Goal: Task Accomplishment & Management: Manage account settings

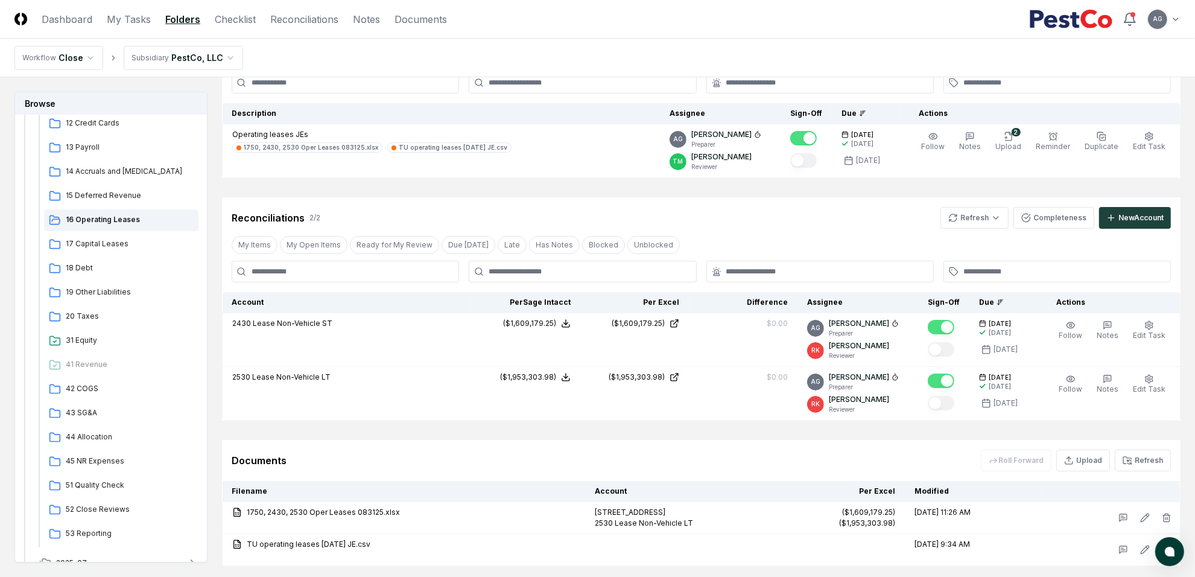
scroll to position [75, 0]
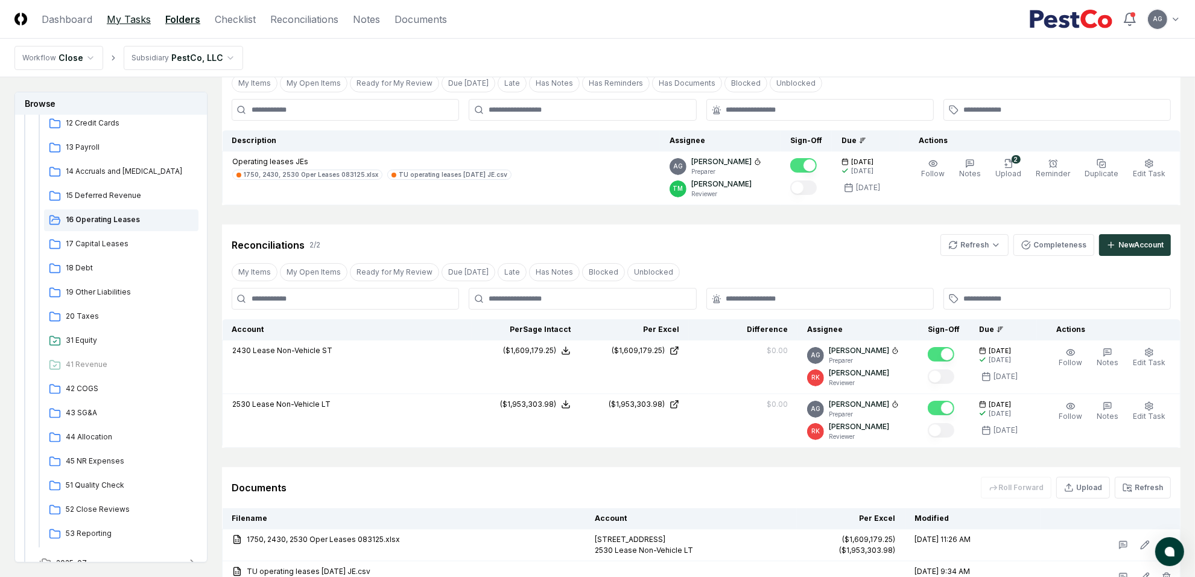
click at [131, 18] on link "My Tasks" at bounding box center [129, 19] width 44 height 14
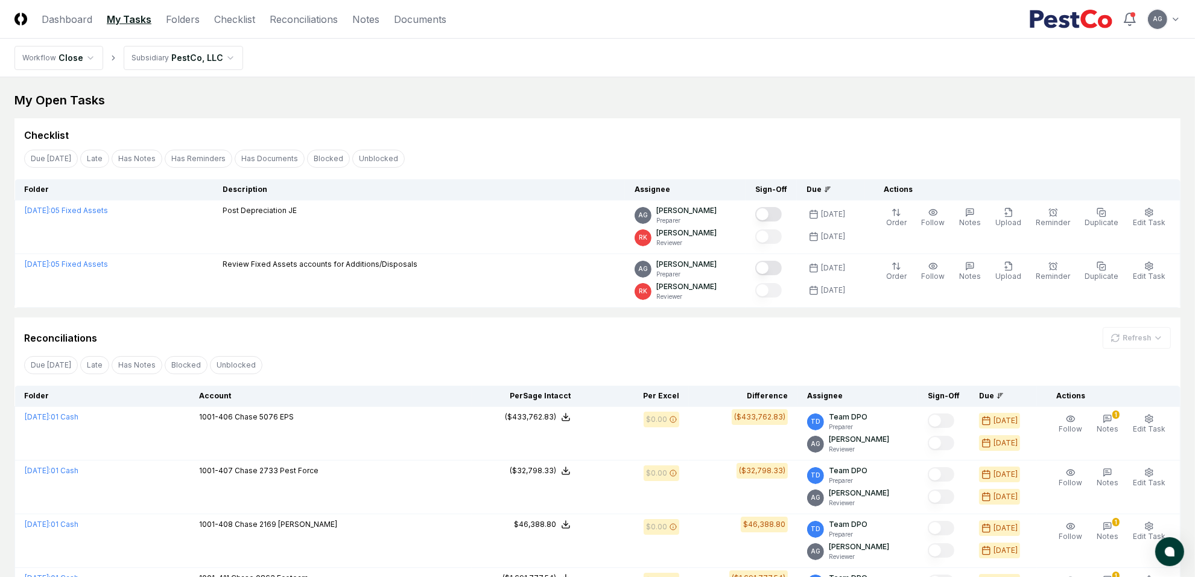
click at [559, 100] on div "My Open Tasks" at bounding box center [597, 100] width 1166 height 17
click at [304, 12] on link "Reconciliations" at bounding box center [304, 19] width 68 height 14
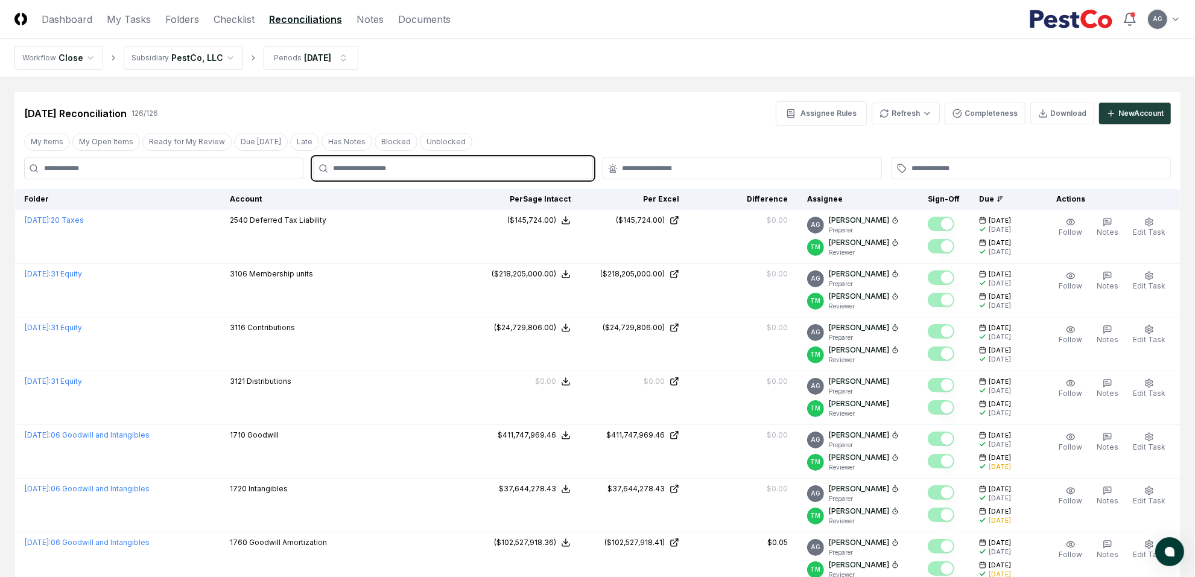
click at [459, 172] on input "text" at bounding box center [459, 168] width 252 height 11
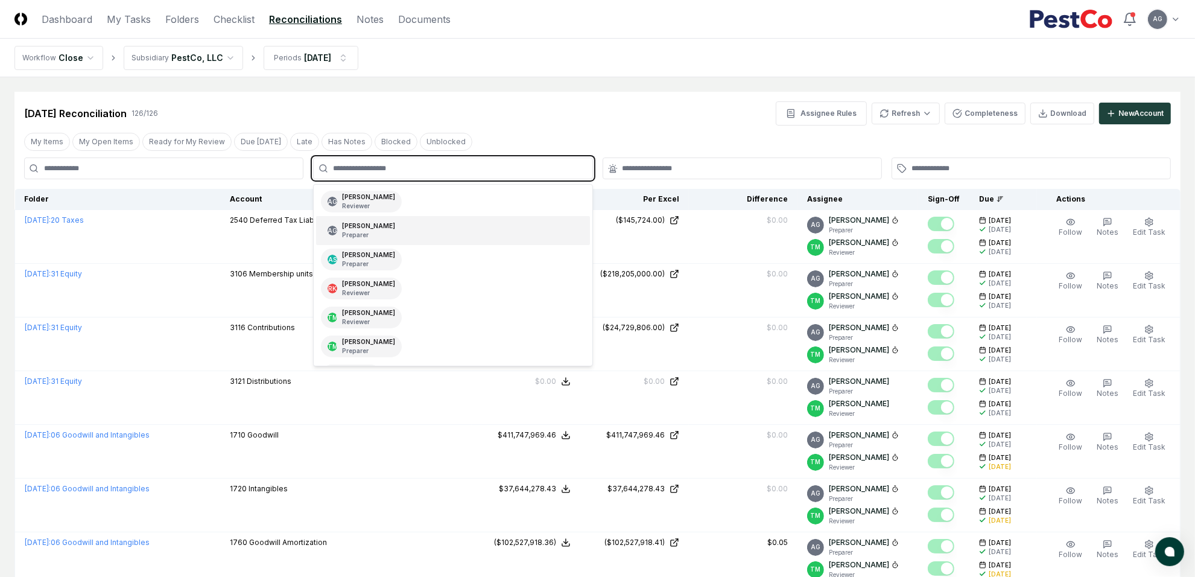
click at [445, 231] on div "AG Angelique Cotez Garcia Preparer" at bounding box center [452, 230] width 273 height 29
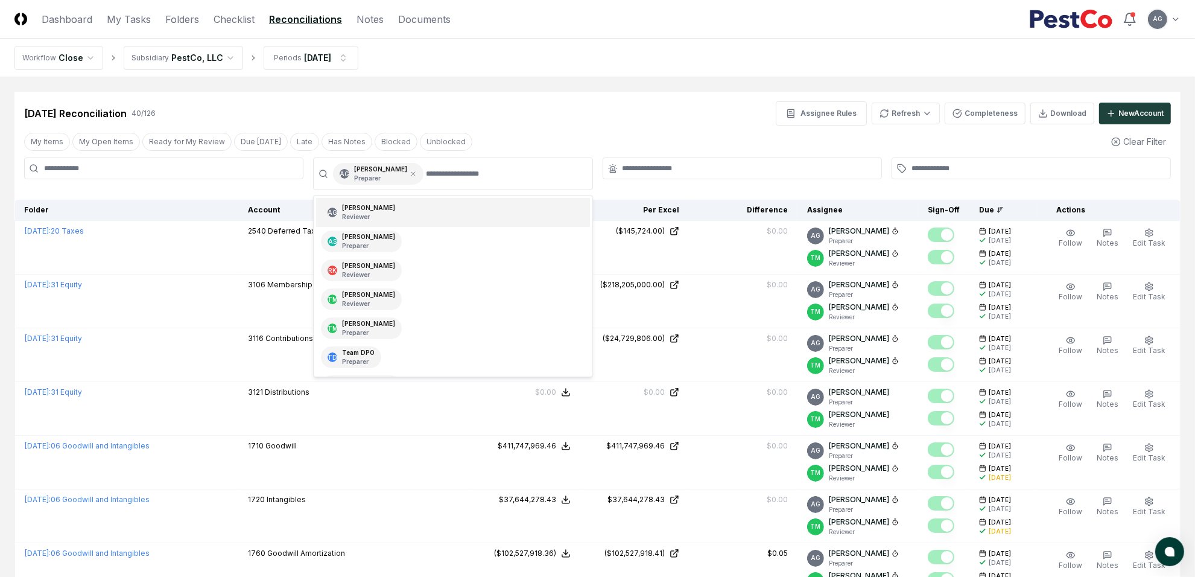
click at [635, 162] on div at bounding box center [742, 169] width 279 height 22
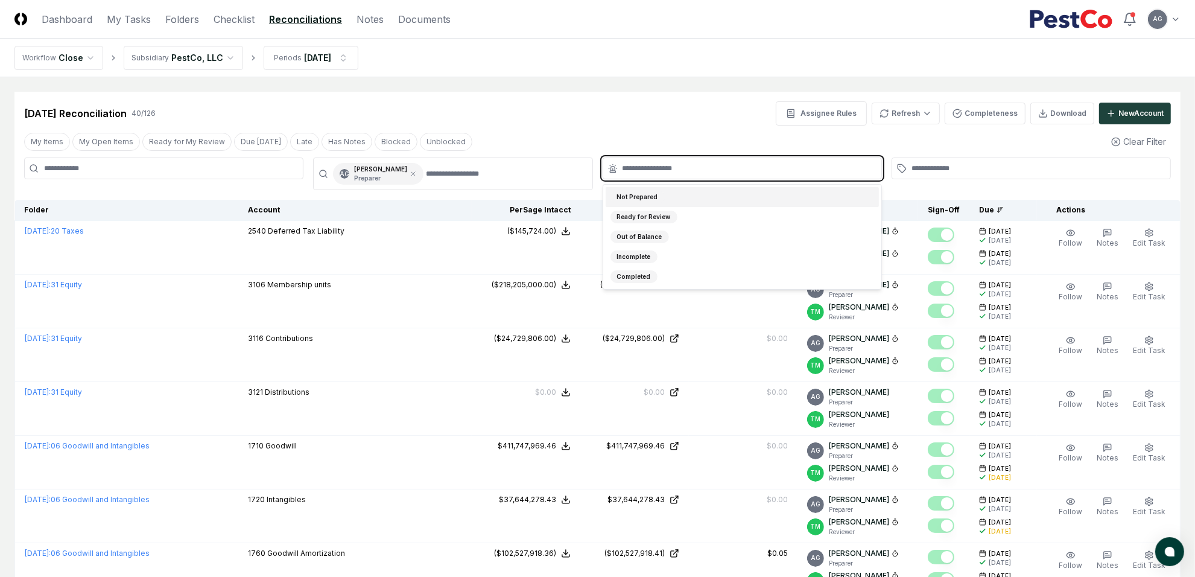
click at [637, 167] on input "text" at bounding box center [749, 168] width 252 height 11
click at [659, 197] on div "Not Prepared" at bounding box center [638, 197] width 54 height 13
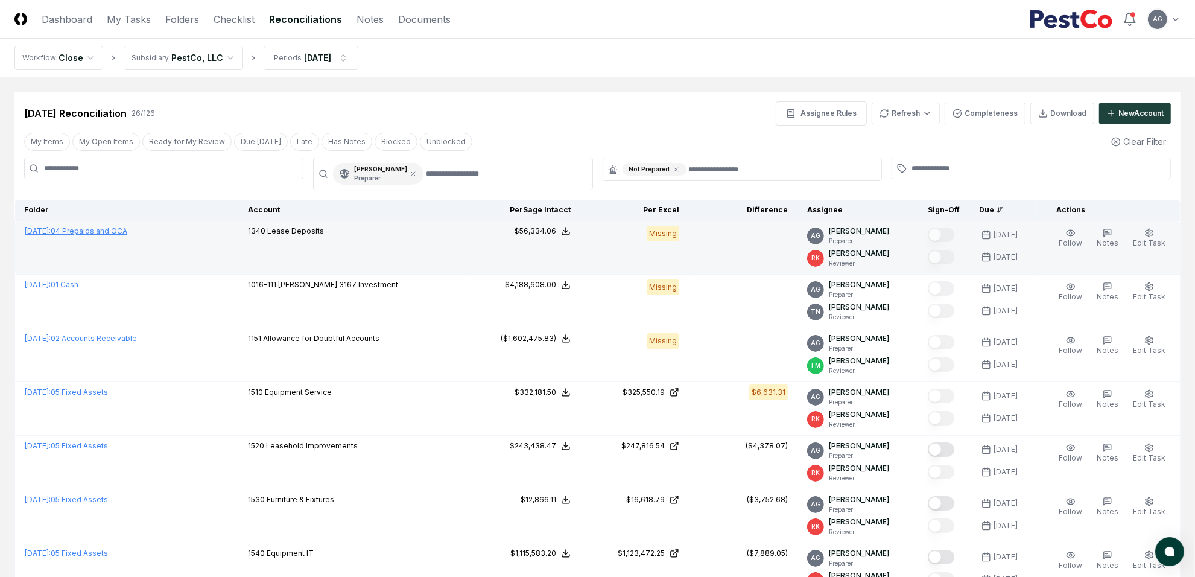
click at [115, 231] on link "August 2025 : 04 Prepaids and OCA" at bounding box center [76, 230] width 103 height 9
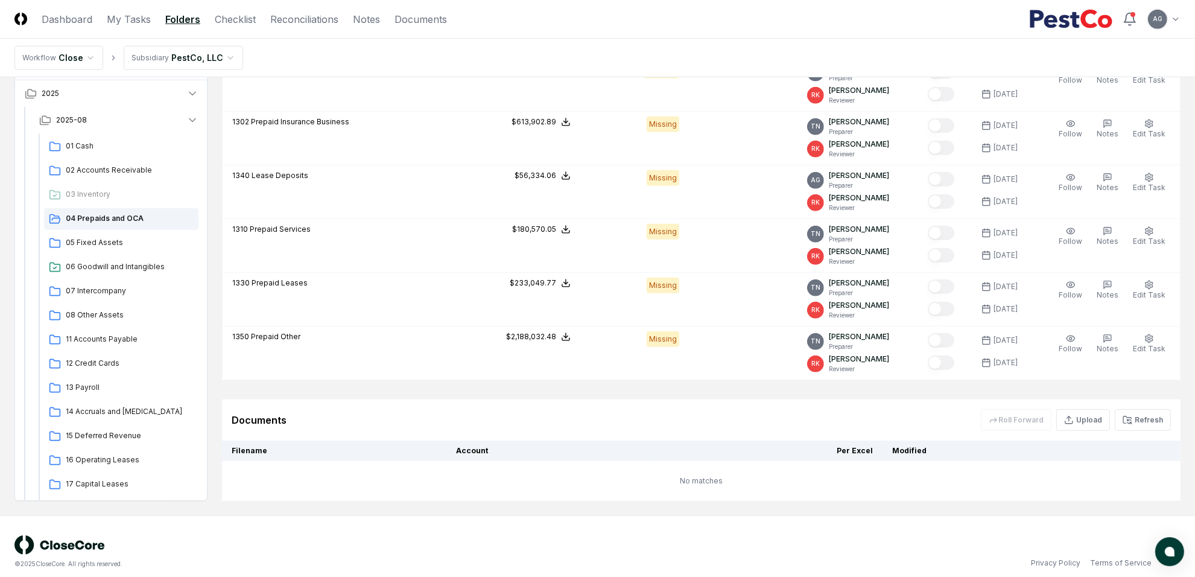
scroll to position [640, 0]
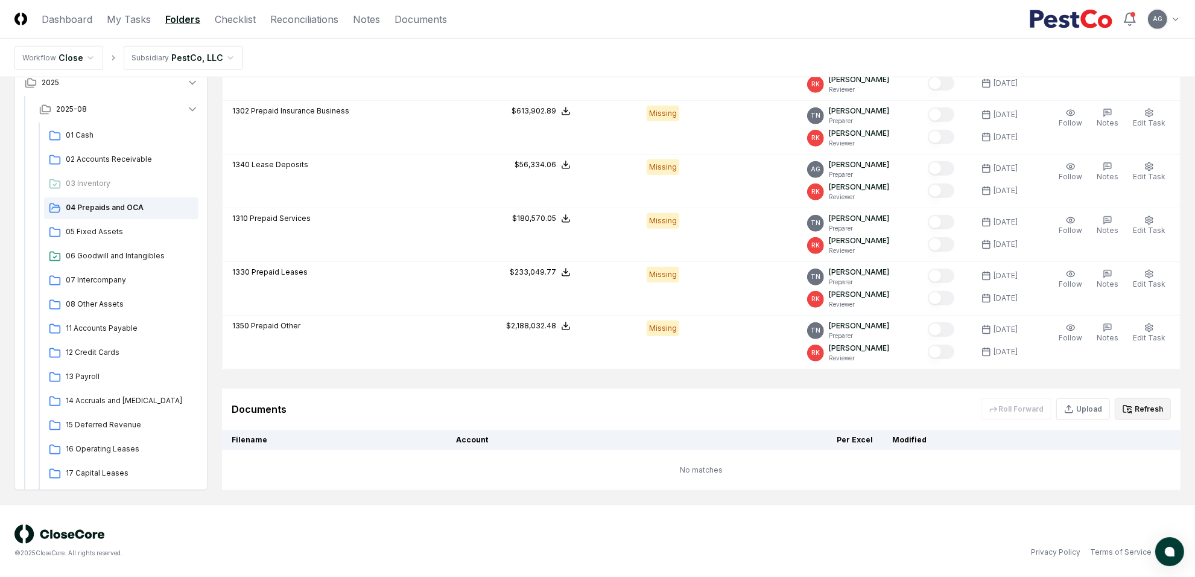
click at [1144, 405] on button "Refresh" at bounding box center [1143, 409] width 56 height 22
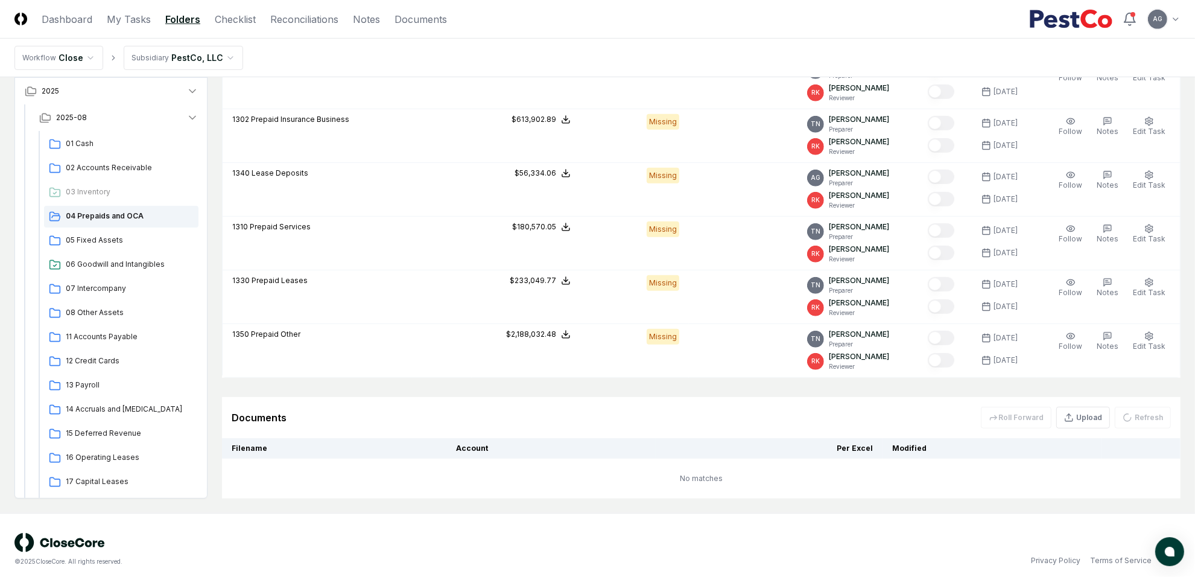
scroll to position [413, 0]
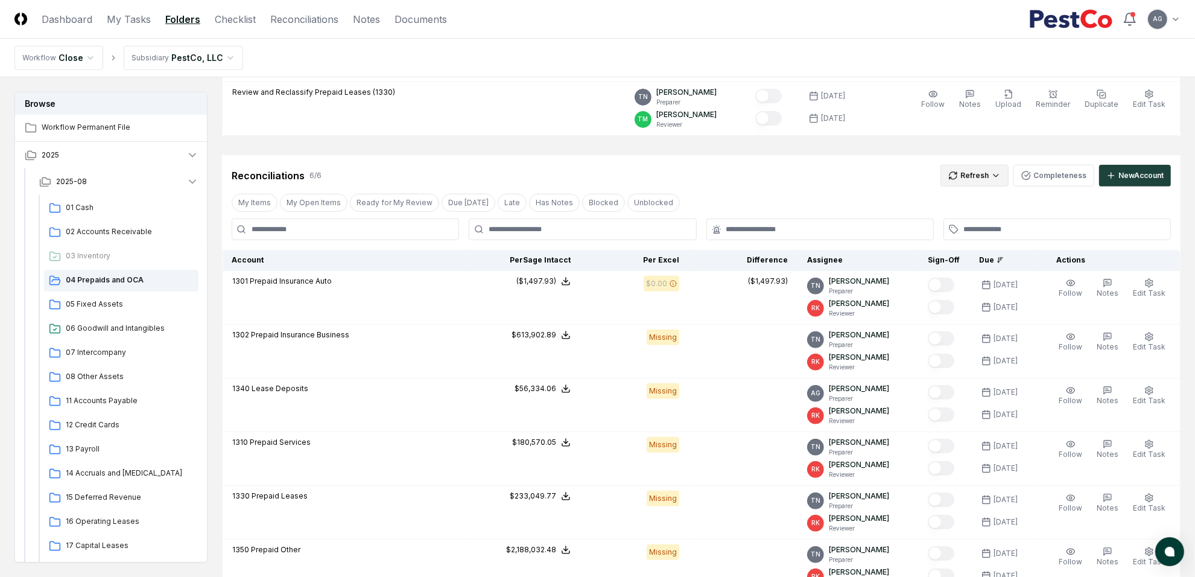
click at [994, 182] on html "CloseCore Dashboard My Tasks Folders Checklist Reconciliations Notes Documents …" at bounding box center [597, 194] width 1195 height 1214
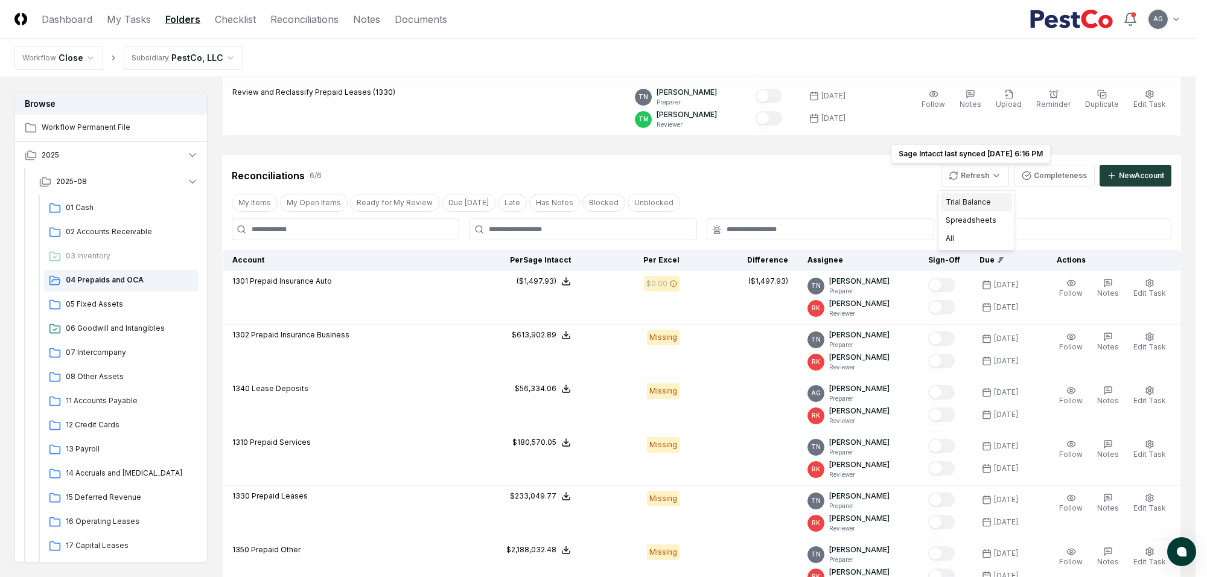
click at [979, 199] on div "Trial Balance" at bounding box center [976, 202] width 71 height 18
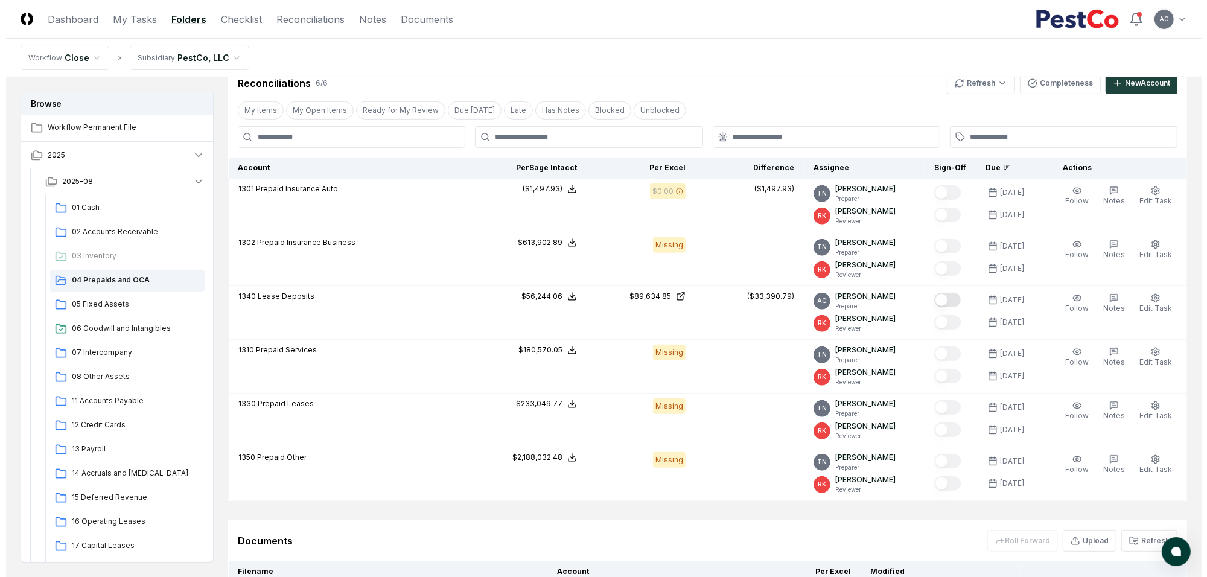
scroll to position [632, 0]
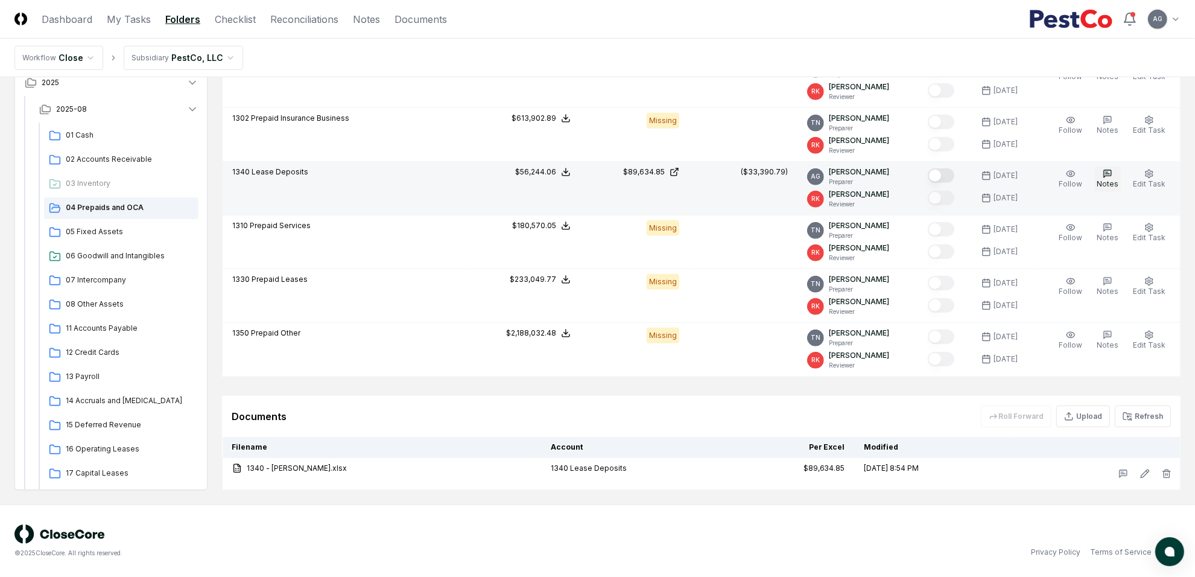
click at [1107, 180] on span "Notes" at bounding box center [1108, 183] width 22 height 9
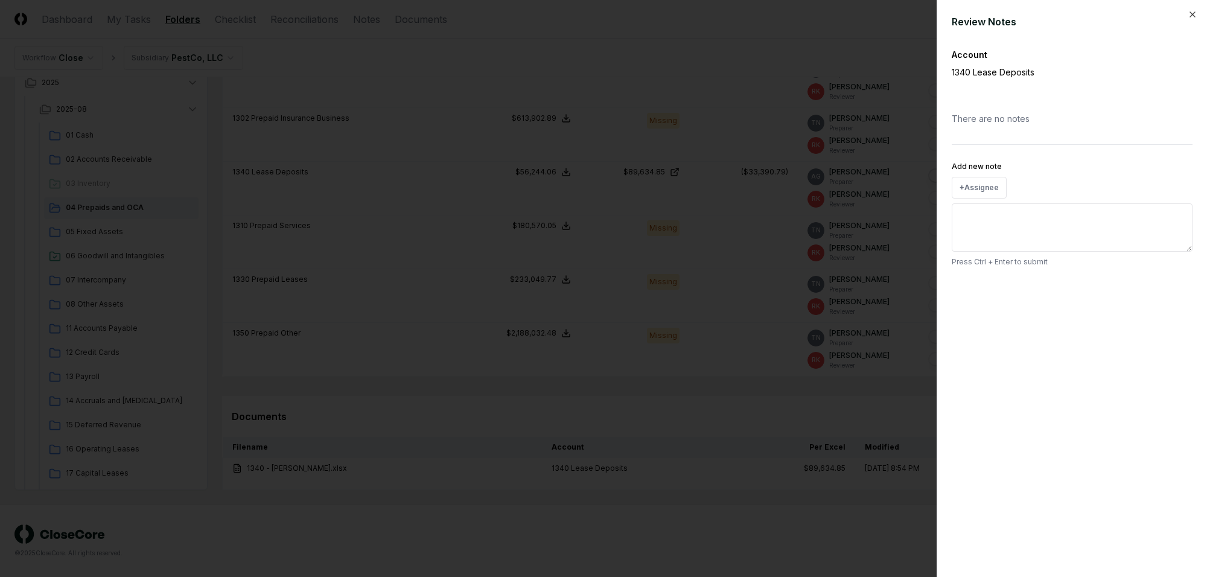
click at [988, 233] on textarea "Add new note" at bounding box center [1072, 227] width 241 height 48
paste textarea "**********"
type textarea "**********"
type textarea "*"
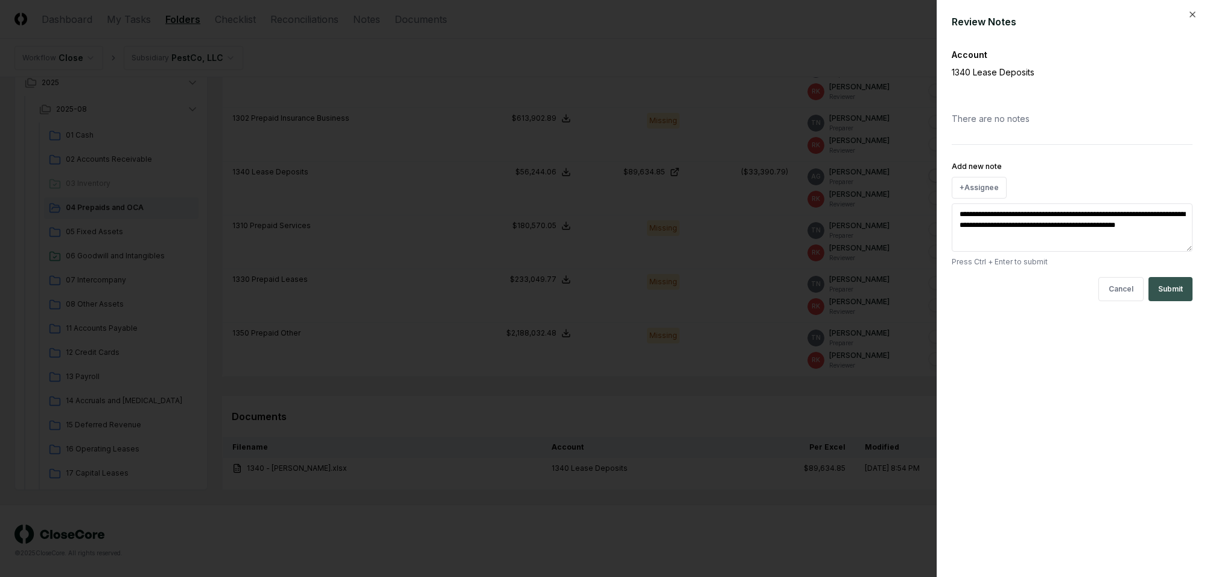
type textarea "**********"
click at [1180, 288] on button "Submit" at bounding box center [1170, 289] width 44 height 24
type textarea "*"
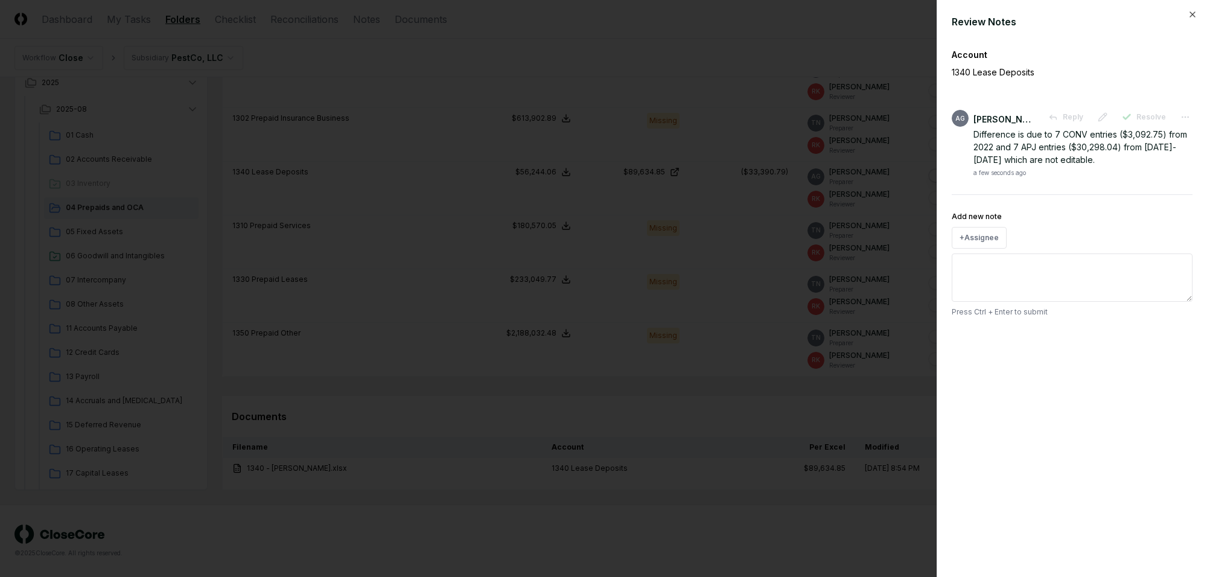
click at [761, 368] on div at bounding box center [603, 288] width 1207 height 577
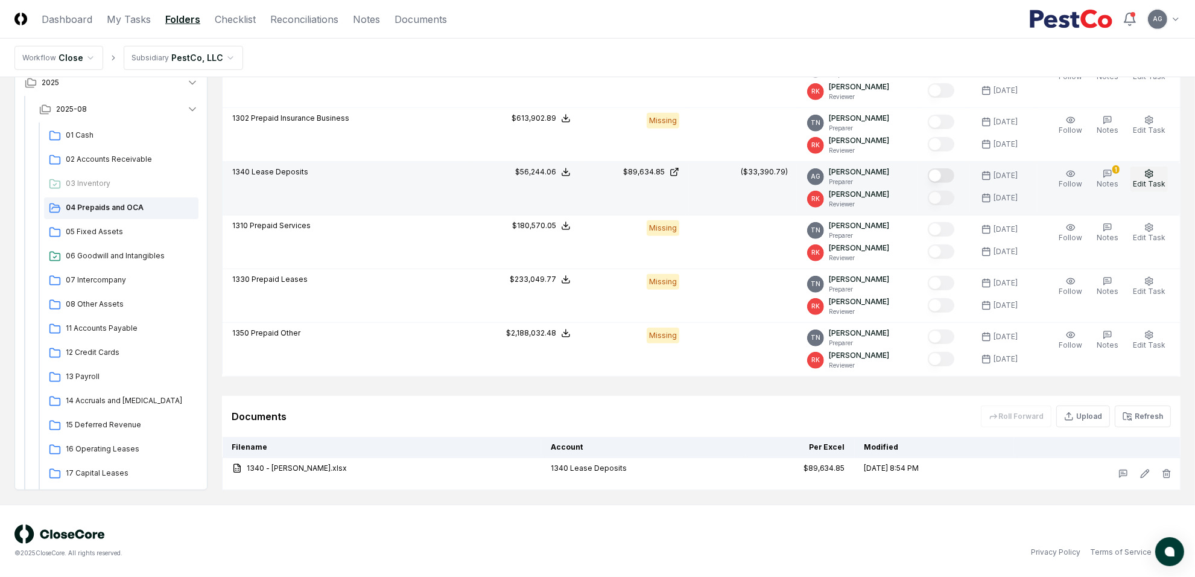
click at [1145, 175] on icon "button" at bounding box center [1150, 174] width 10 height 10
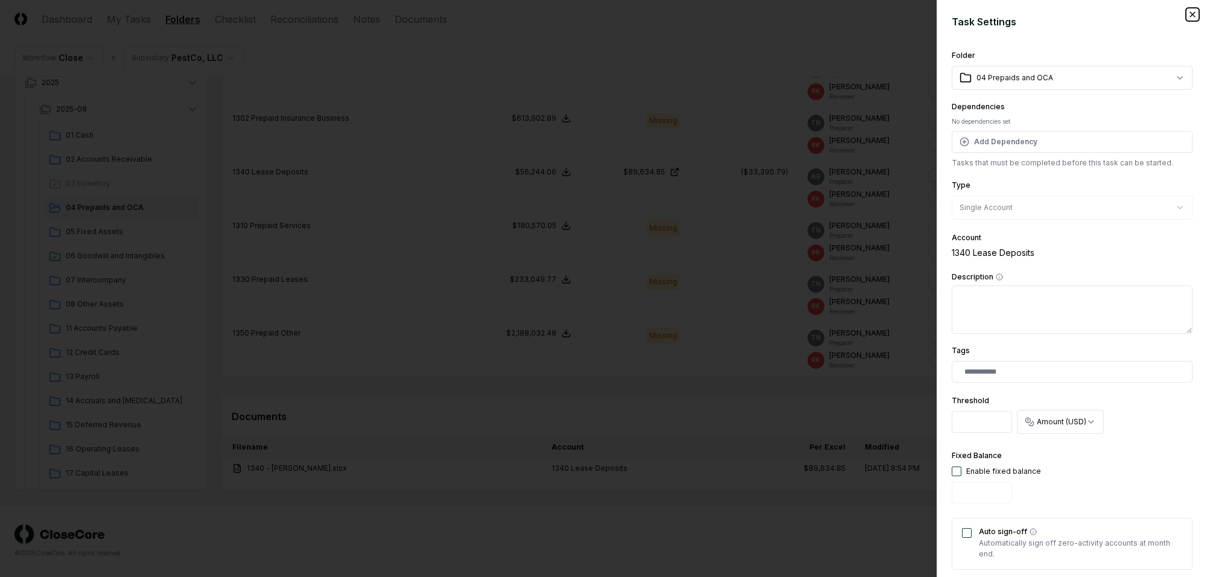
click at [1188, 13] on icon "button" at bounding box center [1193, 15] width 10 height 10
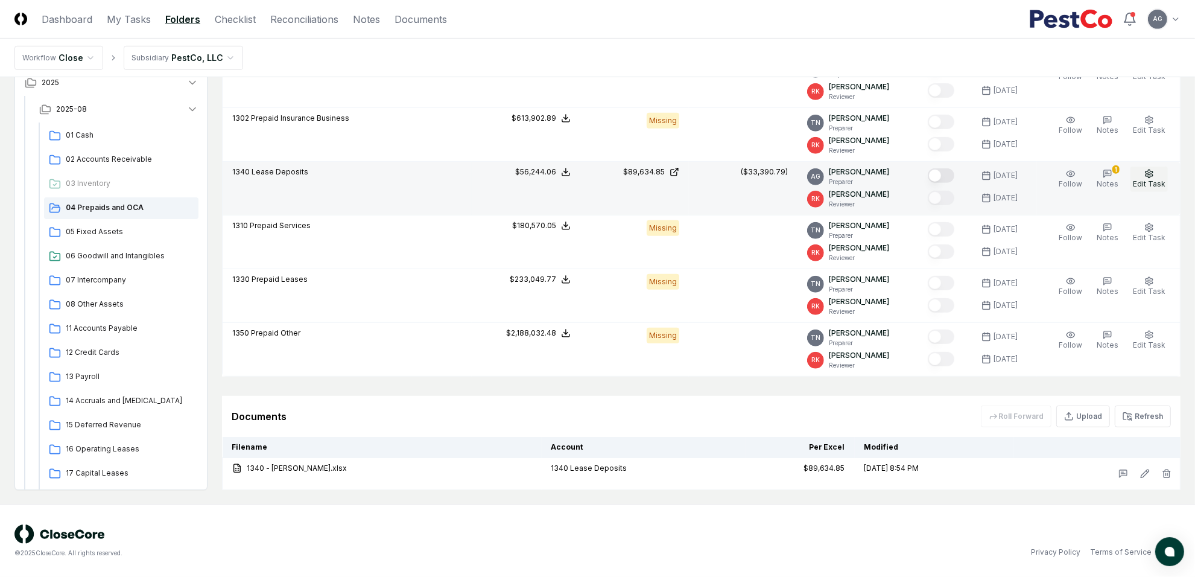
click at [1154, 179] on span "Edit Task" at bounding box center [1149, 183] width 33 height 9
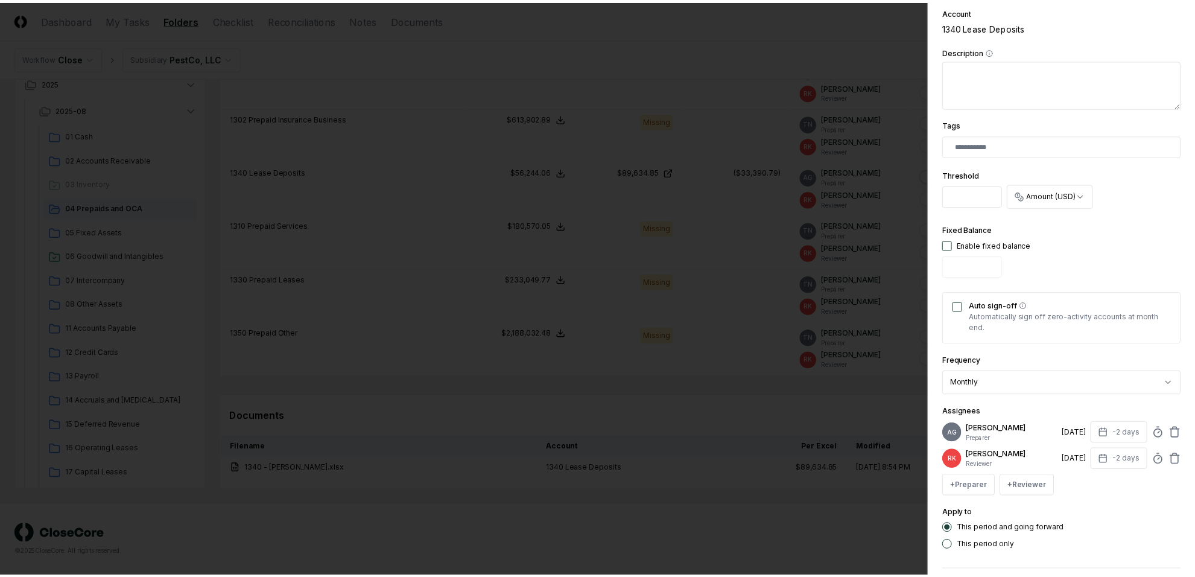
scroll to position [287, 0]
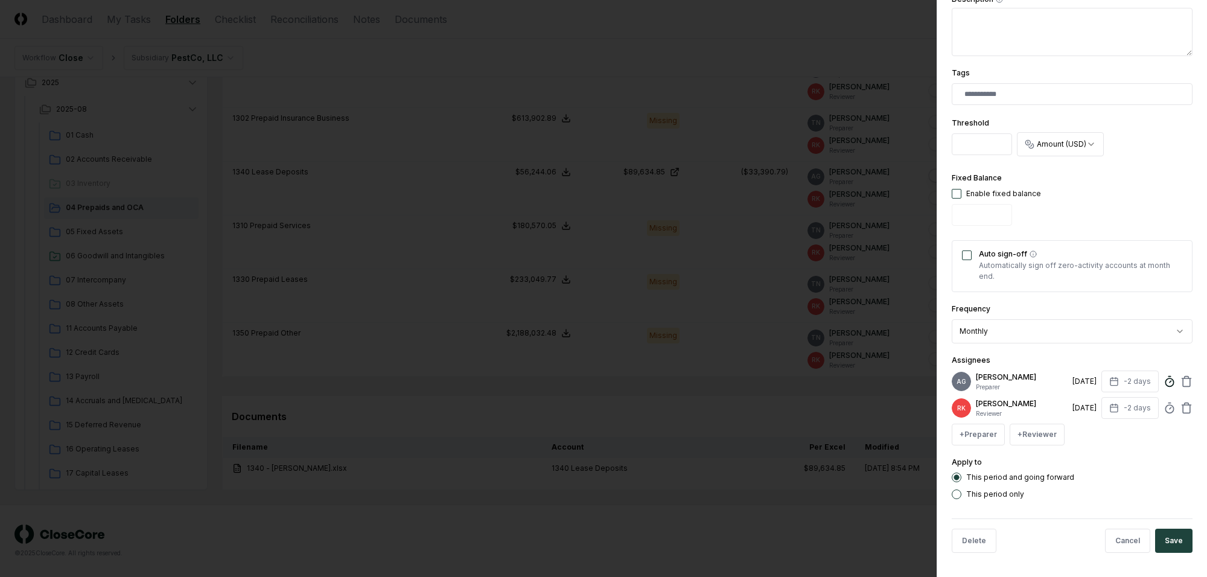
click at [1163, 376] on icon at bounding box center [1169, 381] width 12 height 12
type input "******"
click at [1159, 493] on div "This period only" at bounding box center [1072, 494] width 241 height 10
click at [1165, 541] on button "Save" at bounding box center [1173, 541] width 37 height 24
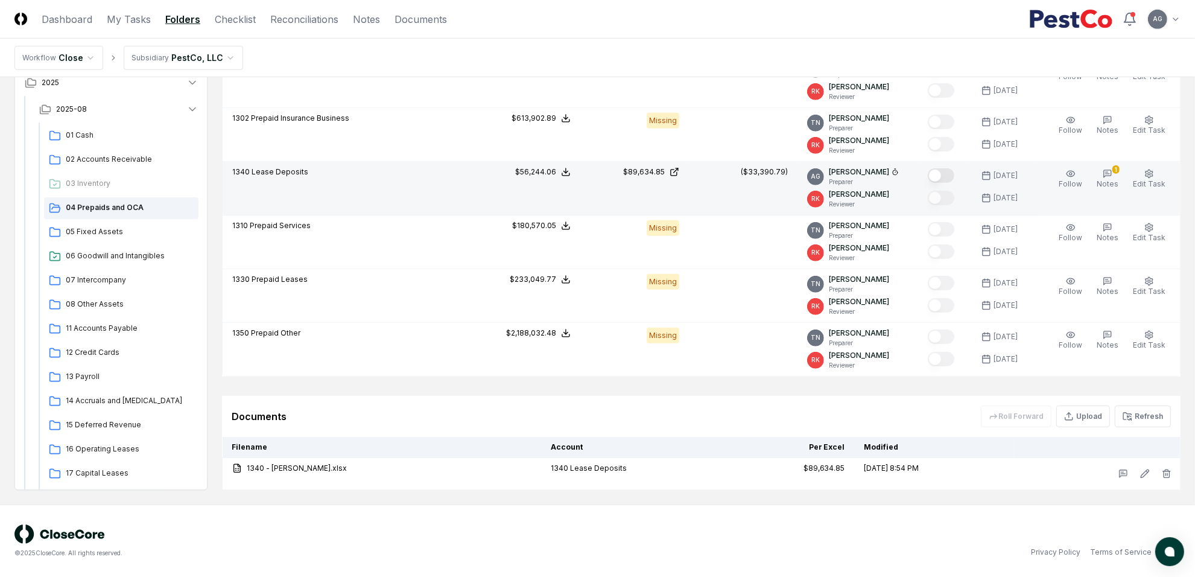
click at [949, 173] on button "Mark complete" at bounding box center [941, 175] width 27 height 14
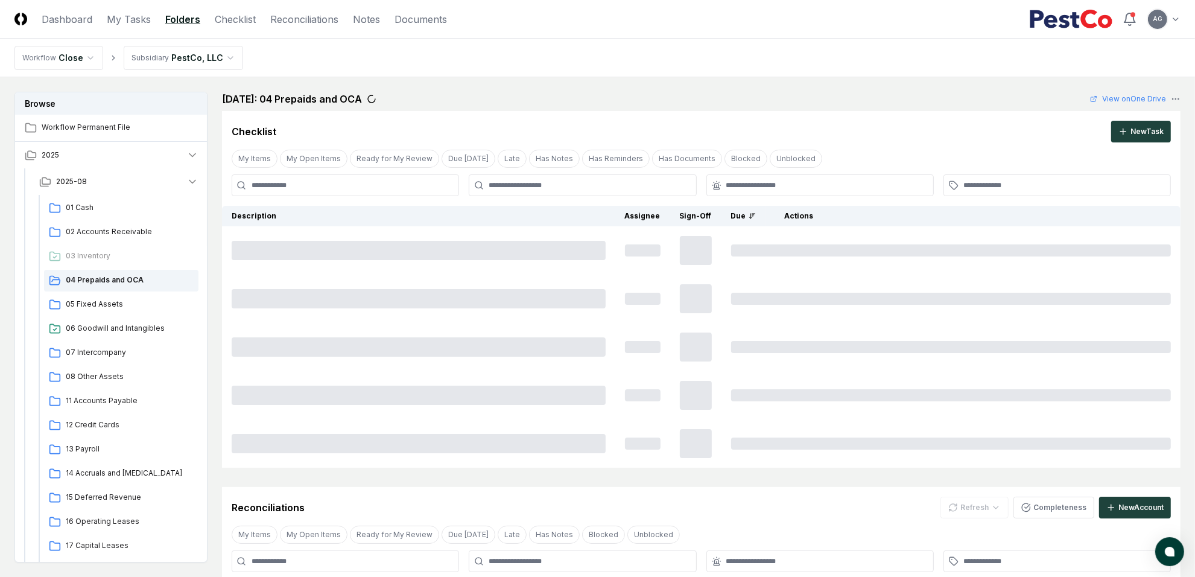
scroll to position [435, 0]
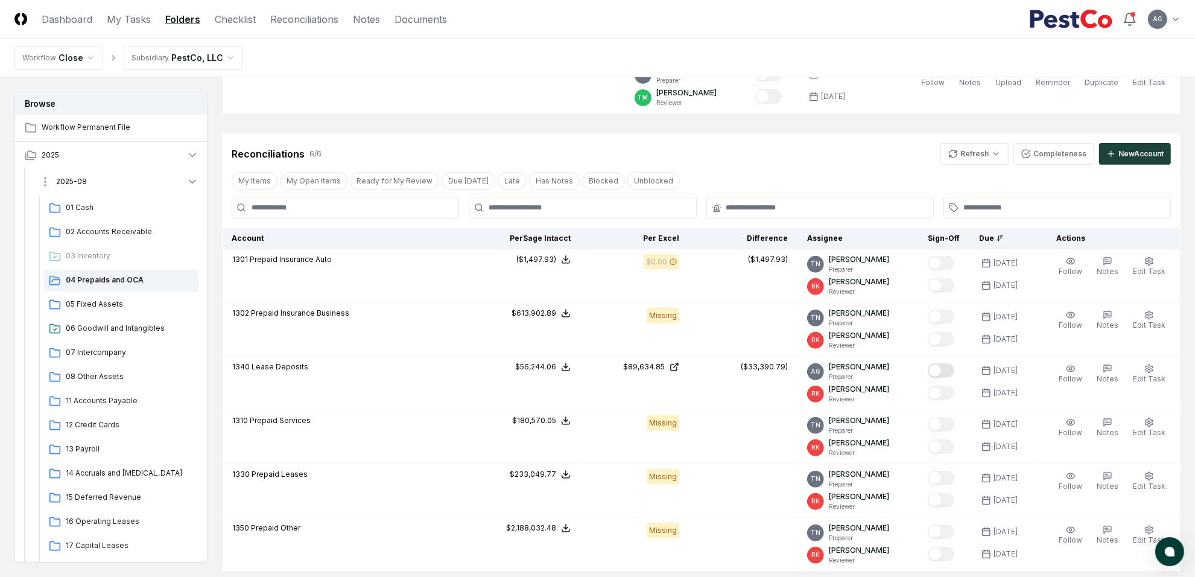
click at [104, 175] on button "2025-08" at bounding box center [119, 181] width 179 height 27
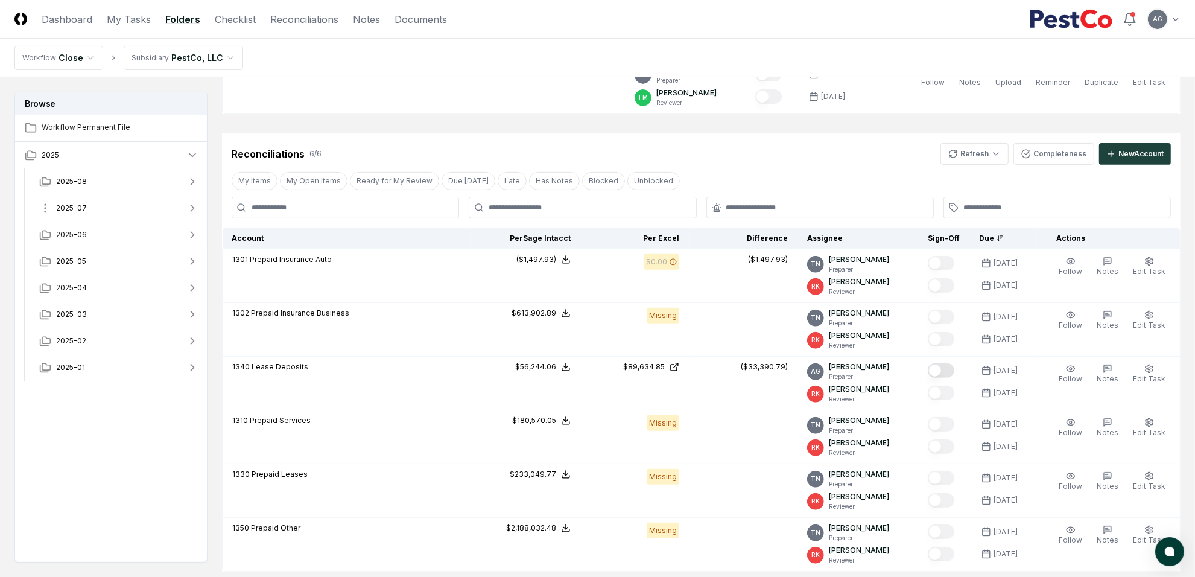
click at [104, 208] on button "2025-07" at bounding box center [119, 208] width 179 height 27
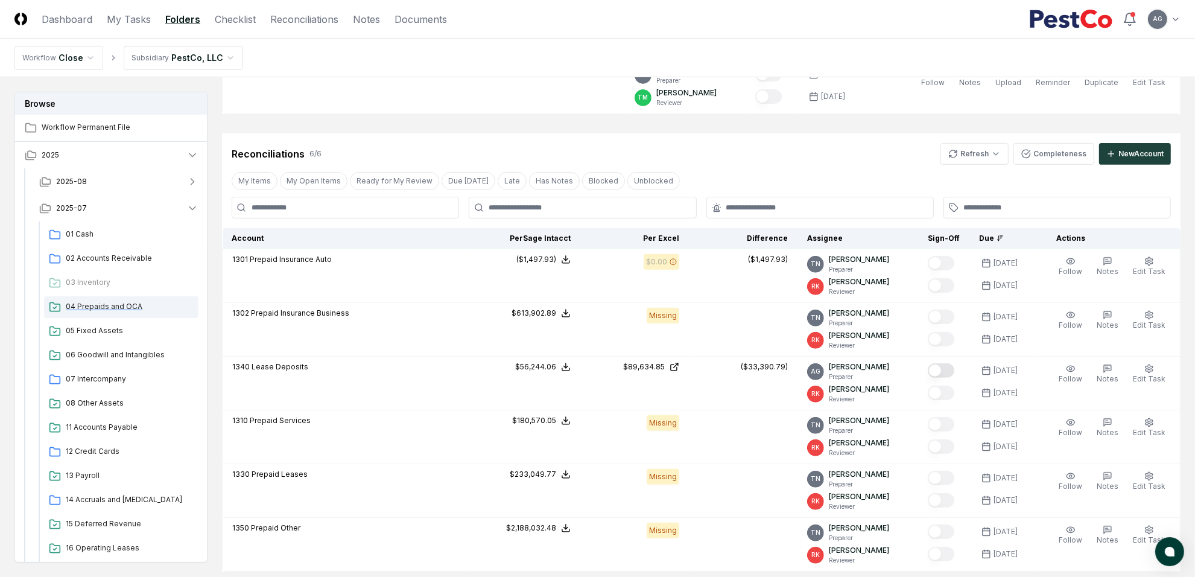
click at [106, 303] on span "04 Prepaids and OCA" at bounding box center [130, 306] width 128 height 11
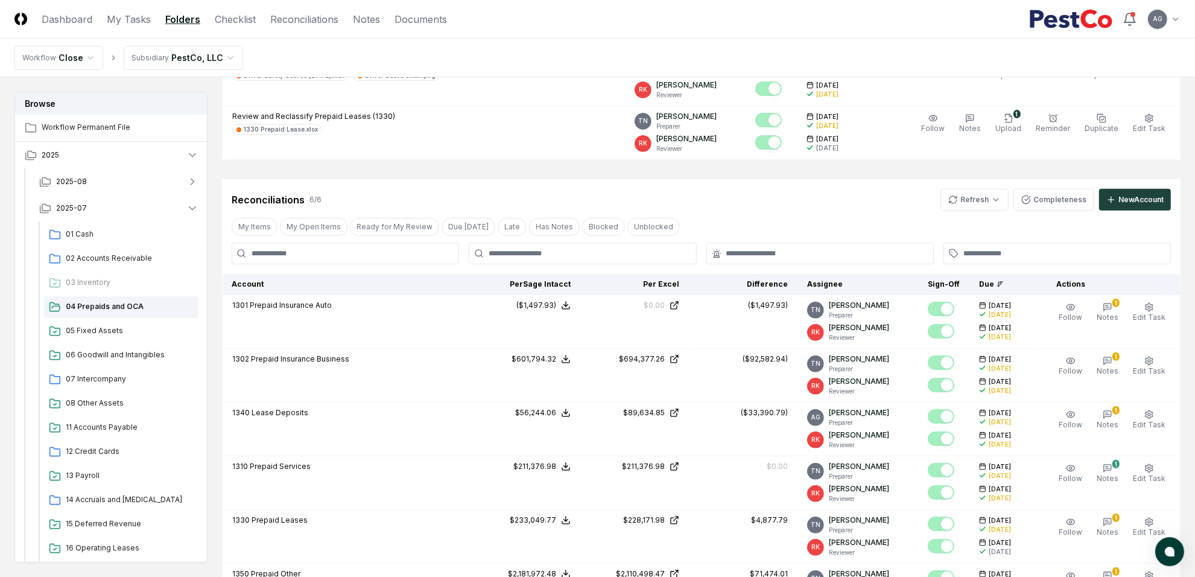
scroll to position [453, 0]
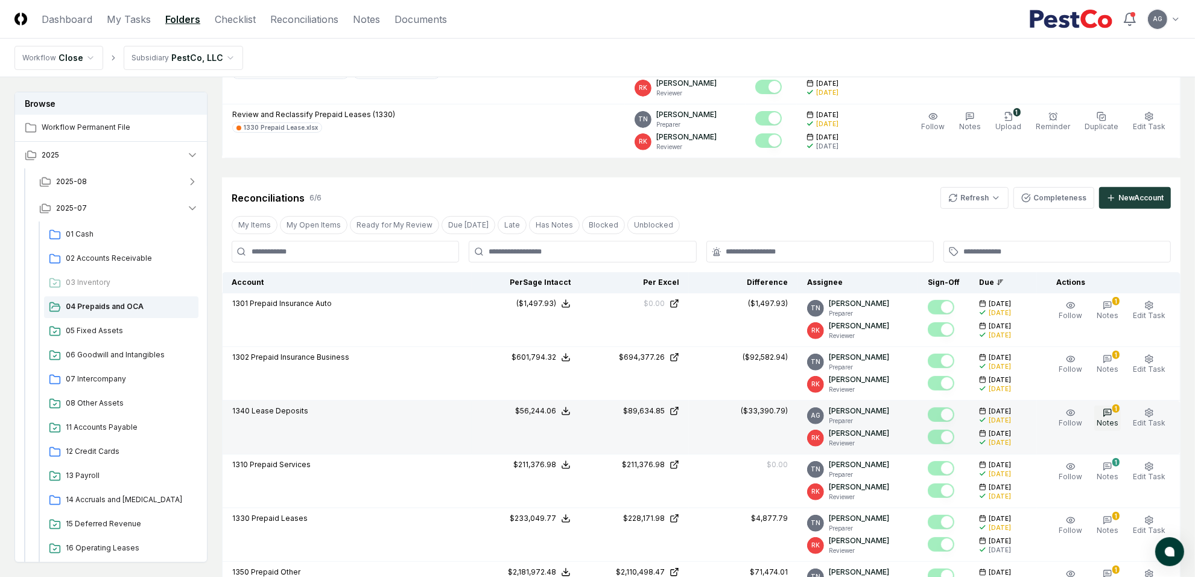
click at [1119, 421] on span "Notes" at bounding box center [1108, 422] width 22 height 9
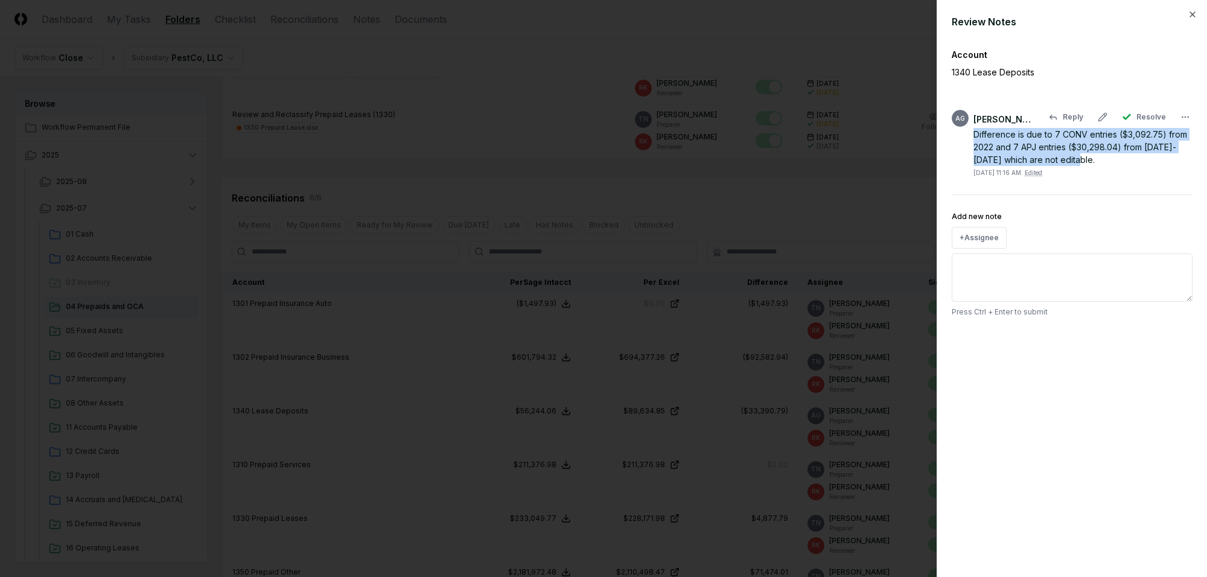
drag, startPoint x: 1068, startPoint y: 157, endPoint x: 973, endPoint y: 132, distance: 98.7
click at [973, 132] on div "Difference is due to 7 CONV entries ($3,092.75) from 2022 and 7 APJ entries ($3…" at bounding box center [1082, 147] width 219 height 38
copy div "Difference is due to 7 CONV entries ($3,092.75) from 2022 and 7 APJ entries ($3…"
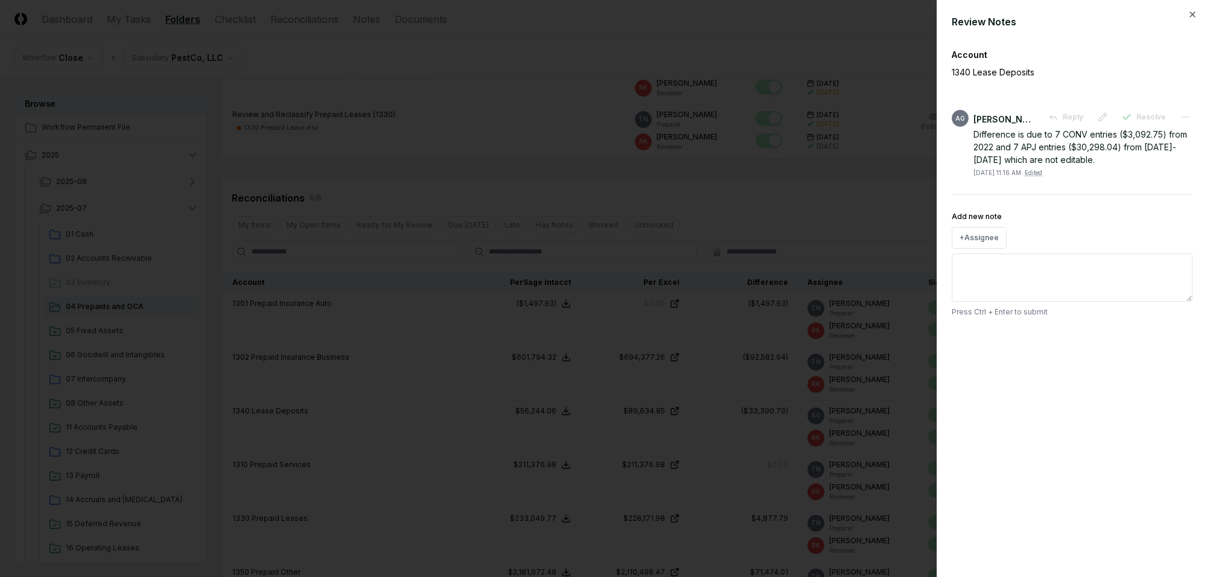
click at [783, 186] on div at bounding box center [603, 288] width 1207 height 577
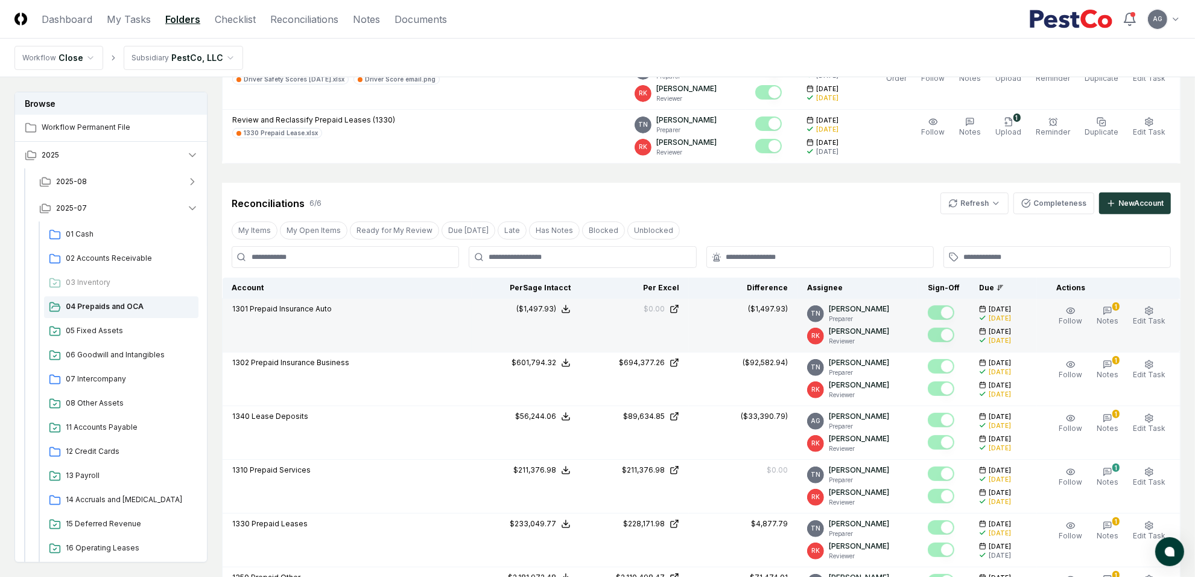
scroll to position [453, 0]
